Goal: Entertainment & Leisure: Consume media (video, audio)

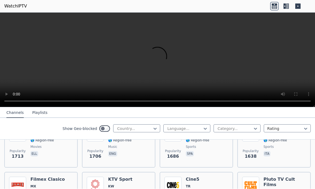
scroll to position [504, 0]
click at [43, 113] on button "Playlists" at bounding box center [39, 113] width 15 height 10
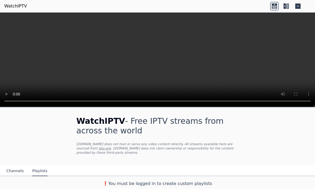
click at [14, 172] on button "Channels" at bounding box center [14, 171] width 17 height 10
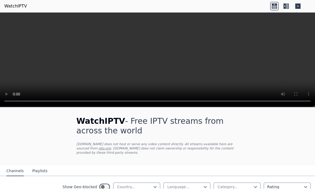
click at [17, 172] on button "Channels" at bounding box center [14, 171] width 17 height 10
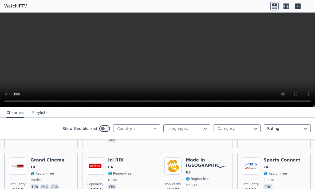
scroll to position [211, 0]
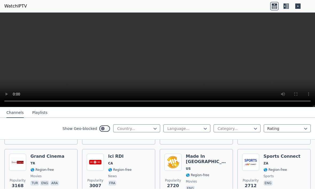
click at [127, 163] on span "CA" at bounding box center [119, 163] width 23 height 4
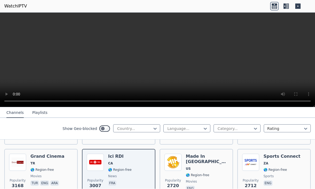
click at [157, 59] on video at bounding box center [157, 60] width 315 height 94
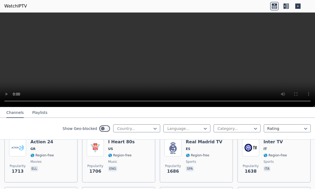
scroll to position [489, 0]
click at [198, 149] on span "ES" at bounding box center [204, 148] width 37 height 4
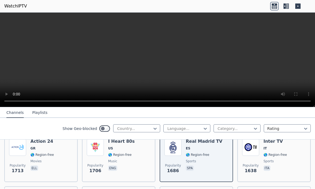
click at [154, 59] on video at bounding box center [157, 60] width 315 height 94
click at [161, 67] on video at bounding box center [157, 60] width 315 height 94
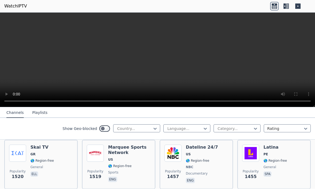
scroll to position [647, 0]
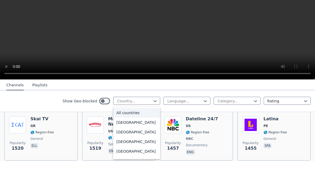
type input "**********"
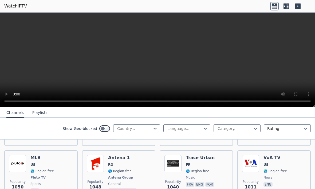
scroll to position [1068, 0]
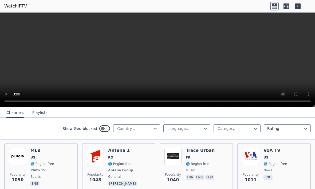
click at [200, 148] on div "Trace Urban FR 🌎 Region-free music fra eng por" at bounding box center [200, 167] width 29 height 39
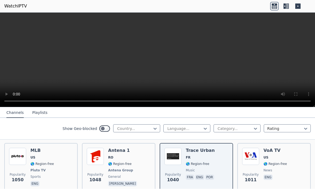
click at [153, 58] on video at bounding box center [157, 60] width 315 height 94
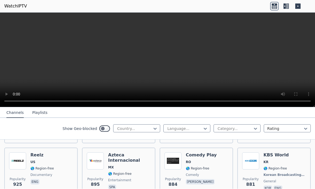
scroll to position [1275, 0]
click at [197, 160] on span "RO" at bounding box center [201, 162] width 31 height 4
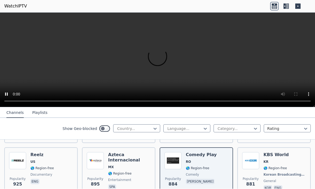
click at [159, 64] on video at bounding box center [157, 60] width 315 height 94
click at [156, 63] on video at bounding box center [157, 60] width 315 height 94
click at [158, 62] on video at bounding box center [157, 60] width 315 height 94
click at [271, 87] on video at bounding box center [157, 60] width 315 height 94
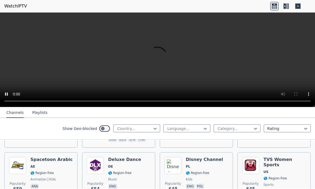
scroll to position [1858, 0]
click at [207, 157] on h6 "Disney Channel" at bounding box center [204, 159] width 37 height 5
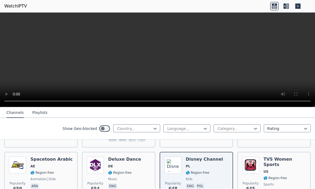
click at [283, 157] on h6 "TVS Women Sports" at bounding box center [284, 162] width 42 height 11
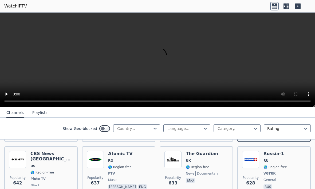
scroll to position [1917, 0]
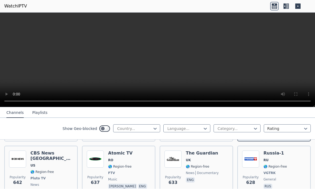
click at [206, 164] on span "🌎 Region-free" at bounding box center [197, 166] width 23 height 4
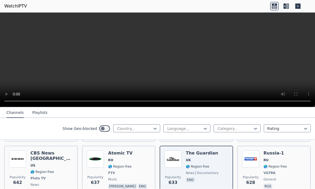
click at [215, 171] on span "documentary" at bounding box center [206, 173] width 23 height 4
click at [282, 164] on span "🌎 Region-free" at bounding box center [274, 166] width 23 height 4
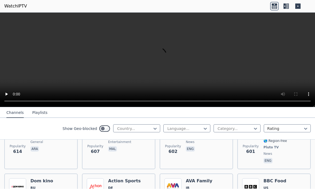
scroll to position [2119, 0]
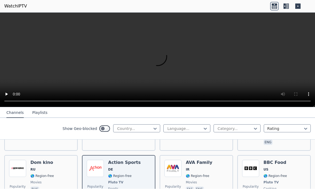
scroll to position [2137, 0]
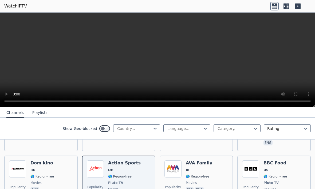
click at [216, 160] on div "Popularity 595 AVA Family IR 🌎 Region-free movies fas eng" at bounding box center [196, 179] width 64 height 39
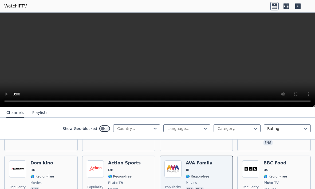
click at [281, 160] on div "BBC Food US 🌎 Region-free Pluto TV cooking eng" at bounding box center [274, 179] width 23 height 39
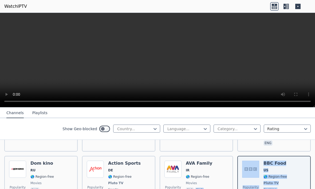
click at [164, 60] on video at bounding box center [157, 60] width 315 height 94
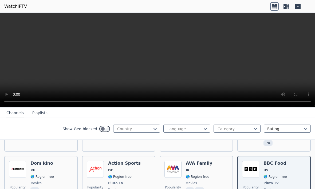
click at [193, 181] on span "movies" at bounding box center [191, 183] width 11 height 4
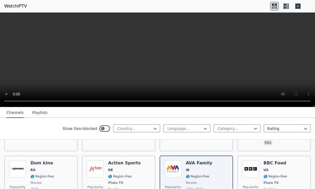
click at [116, 174] on span "🌎 Region-free" at bounding box center [119, 176] width 23 height 4
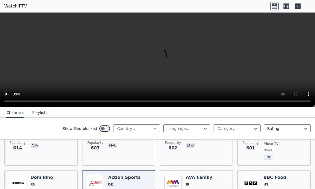
scroll to position [2123, 0]
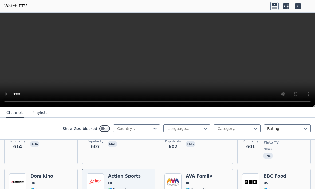
click at [264, 181] on span "US" at bounding box center [265, 183] width 5 height 4
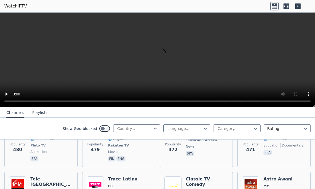
scroll to position [2848, 0]
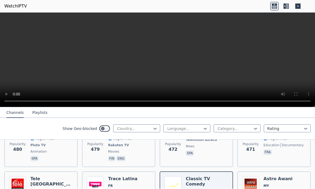
click at [154, 61] on video at bounding box center [157, 60] width 315 height 94
click at [162, 63] on video at bounding box center [157, 60] width 315 height 94
click at [157, 60] on video at bounding box center [157, 60] width 315 height 94
click at [268, 75] on video at bounding box center [157, 60] width 315 height 94
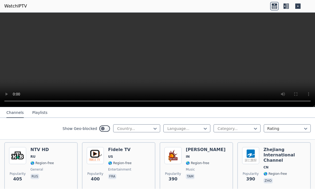
scroll to position [3263, 0]
